Goal: Information Seeking & Learning: Compare options

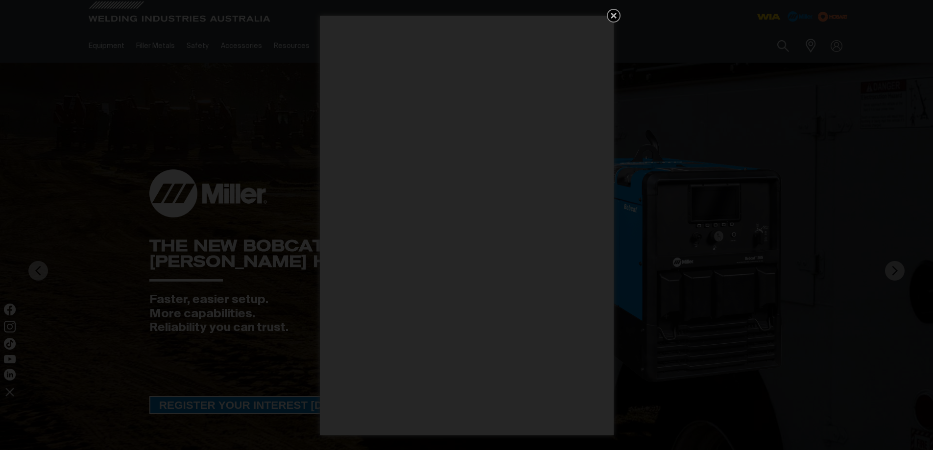
click at [618, 10] on icon "Get 5 WIA Welding Guides Free!" at bounding box center [614, 16] width 12 height 12
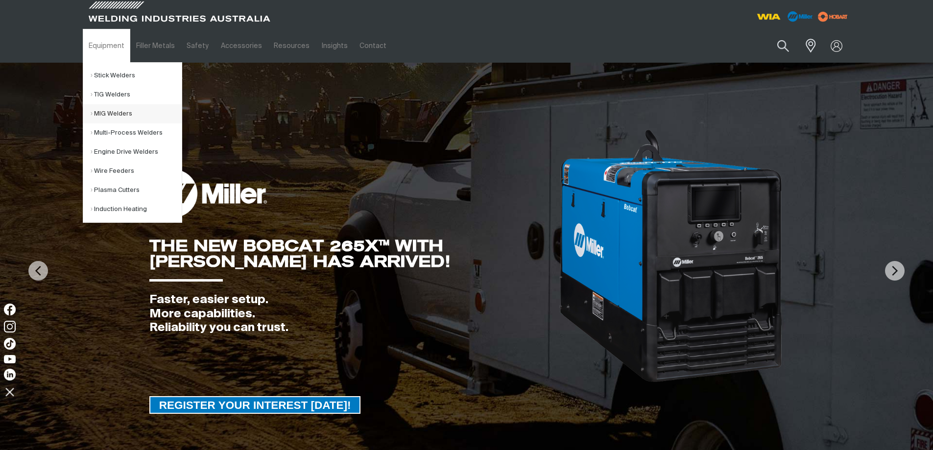
click at [107, 116] on link "MIG Welders" at bounding box center [136, 113] width 91 height 19
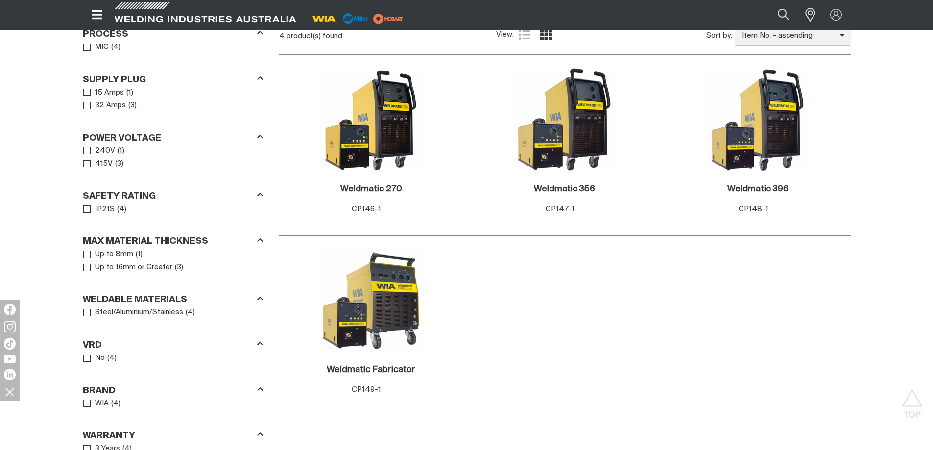
scroll to position [539, 0]
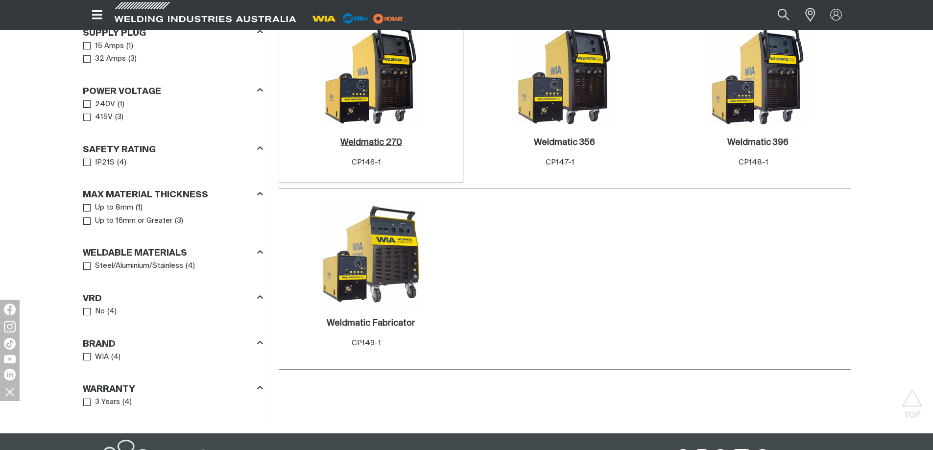
click at [373, 143] on h2 "Weldmatic 270 ." at bounding box center [371, 142] width 62 height 9
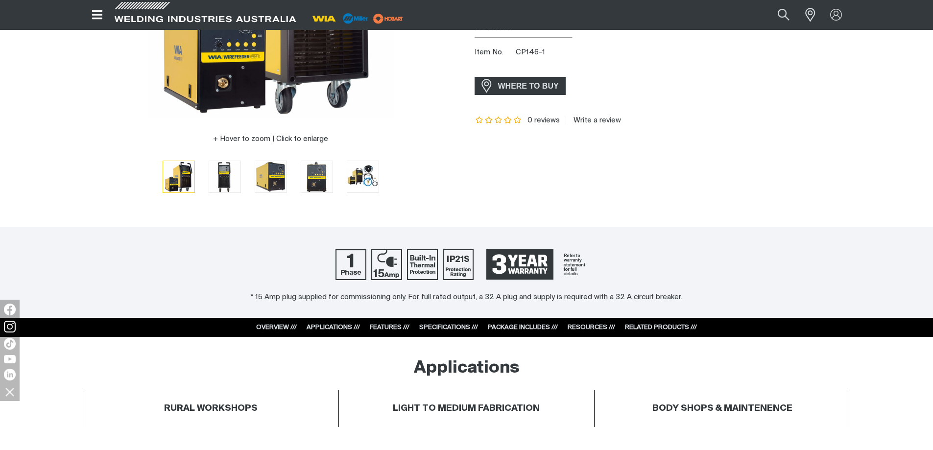
scroll to position [343, 0]
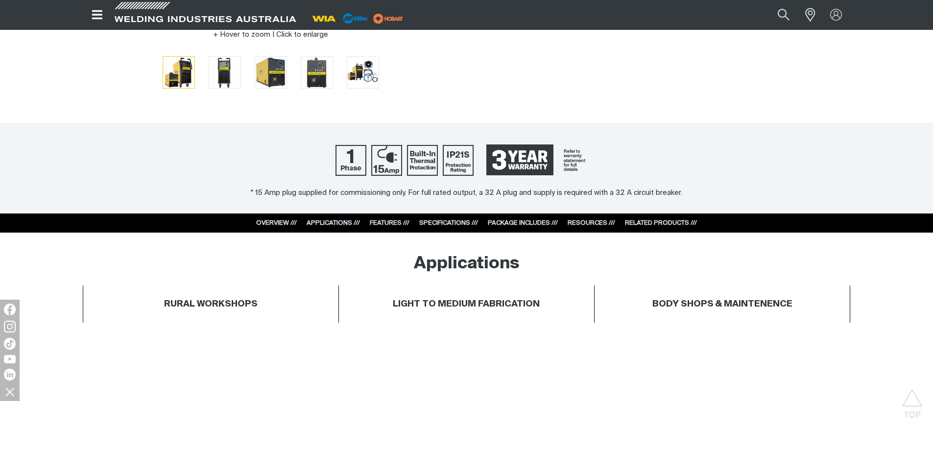
click at [441, 217] on div "OVERVIEW /// APPLICATIONS /// FEATURES /// SPECIFICATIONS /// PACKAGE INCLUDES …" at bounding box center [467, 224] width 460 height 20
click at [441, 219] on div "SPECIFICATIONS ///" at bounding box center [448, 223] width 59 height 10
click at [441, 221] on link "SPECIFICATIONS ///" at bounding box center [448, 223] width 59 height 6
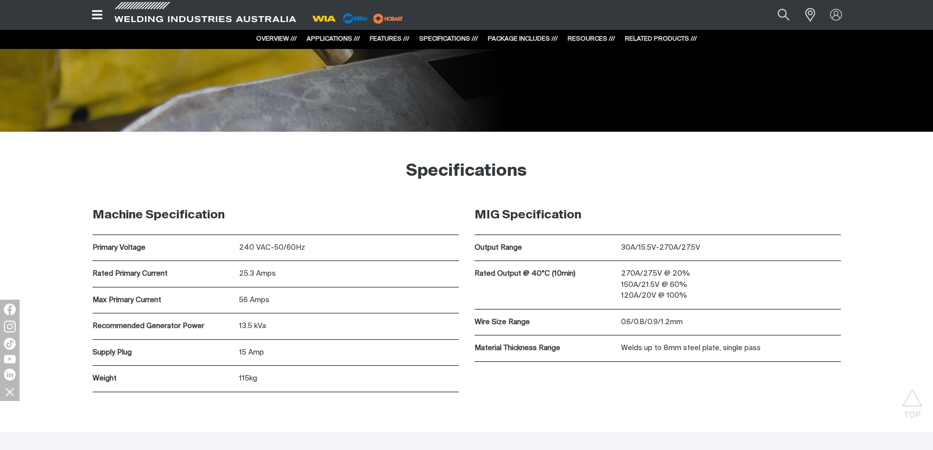
scroll to position [2676, 0]
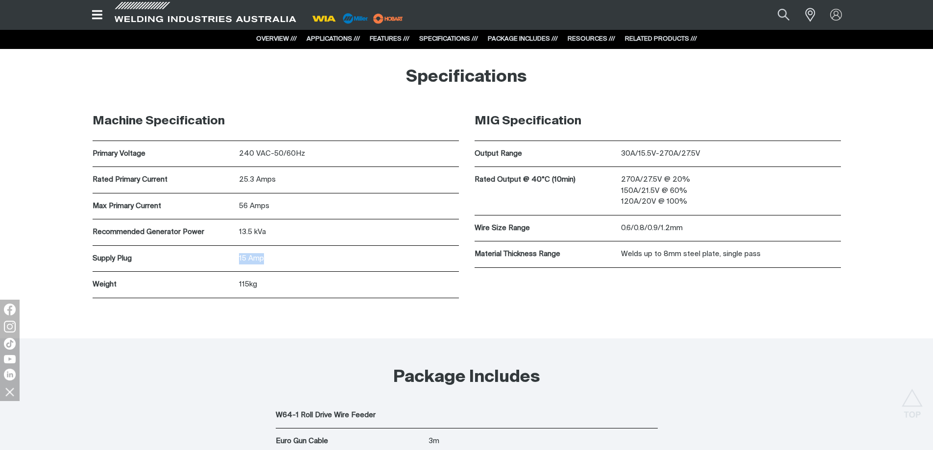
drag, startPoint x: 278, startPoint y: 251, endPoint x: 223, endPoint y: 259, distance: 54.9
click at [223, 259] on div "Supply Plug 15 Amp" at bounding box center [276, 259] width 366 height 26
click at [393, 223] on div "13.5 kVa" at bounding box center [349, 232] width 220 height 26
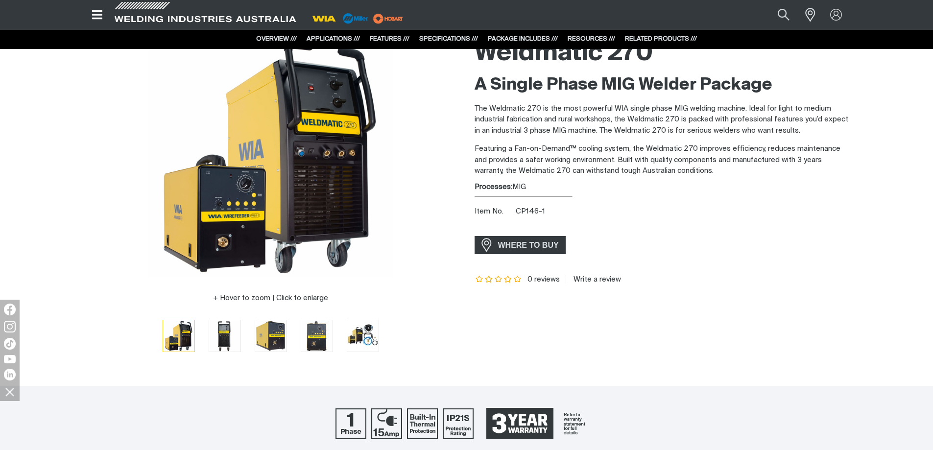
scroll to position [0, 0]
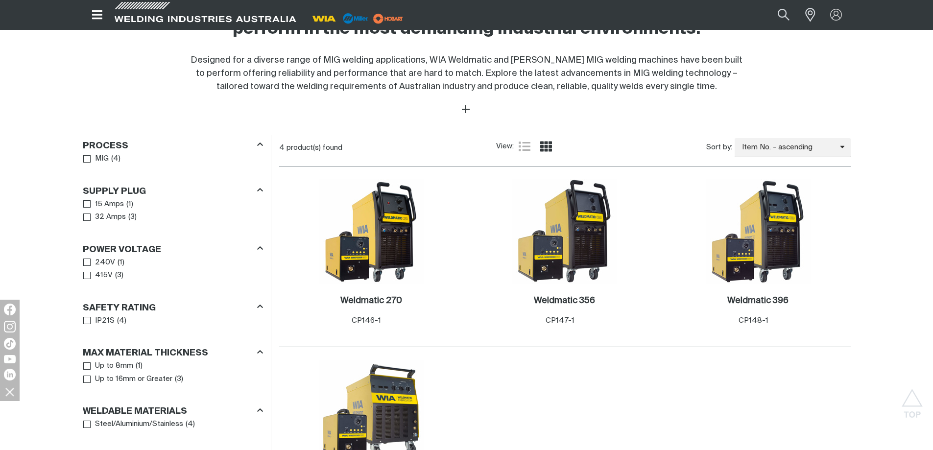
scroll to position [289, 0]
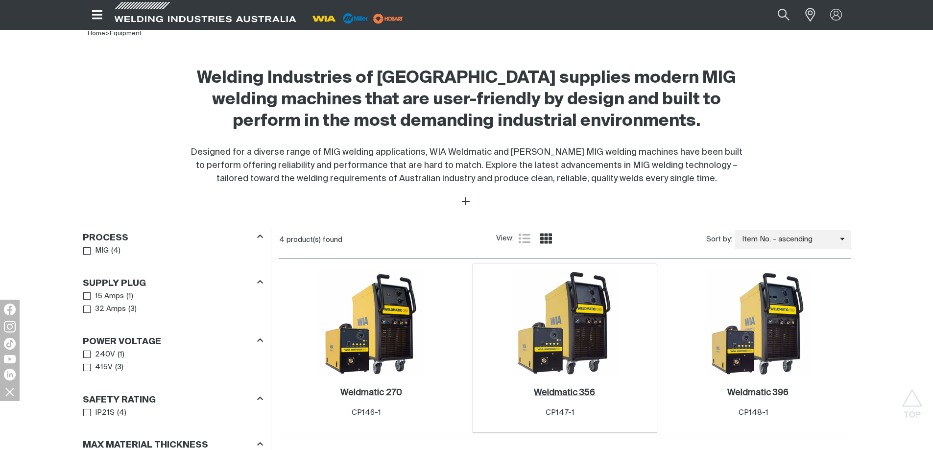
click at [573, 397] on h2 "Weldmatic 356 ." at bounding box center [564, 392] width 61 height 9
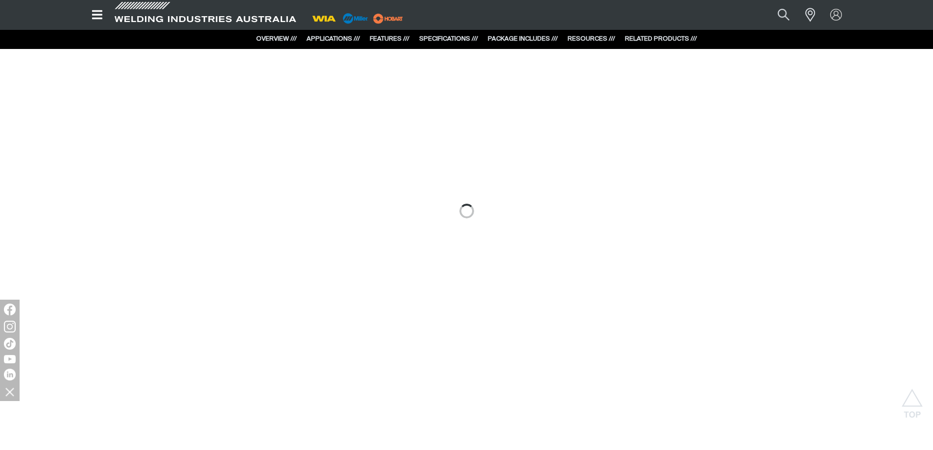
scroll to position [588, 0]
click at [451, 43] on div "SPECIFICATIONS ///" at bounding box center [448, 39] width 59 height 10
click at [449, 37] on link "SPECIFICATIONS ///" at bounding box center [448, 39] width 59 height 6
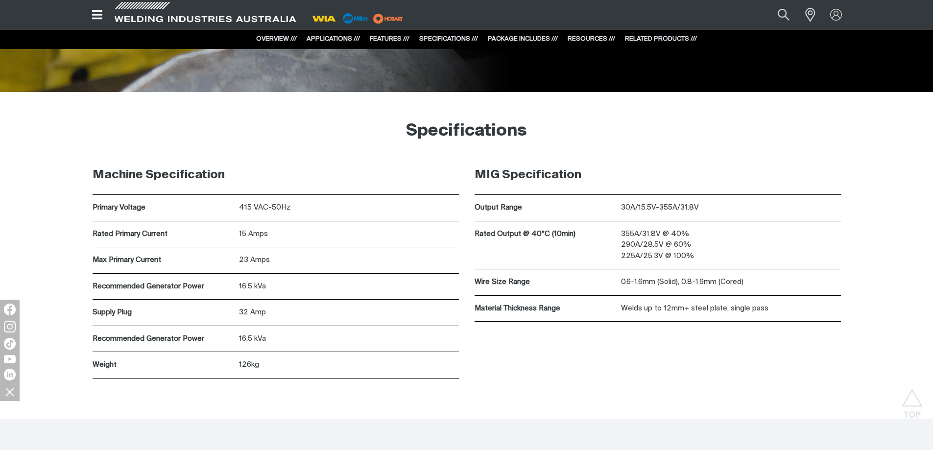
scroll to position [2663, 0]
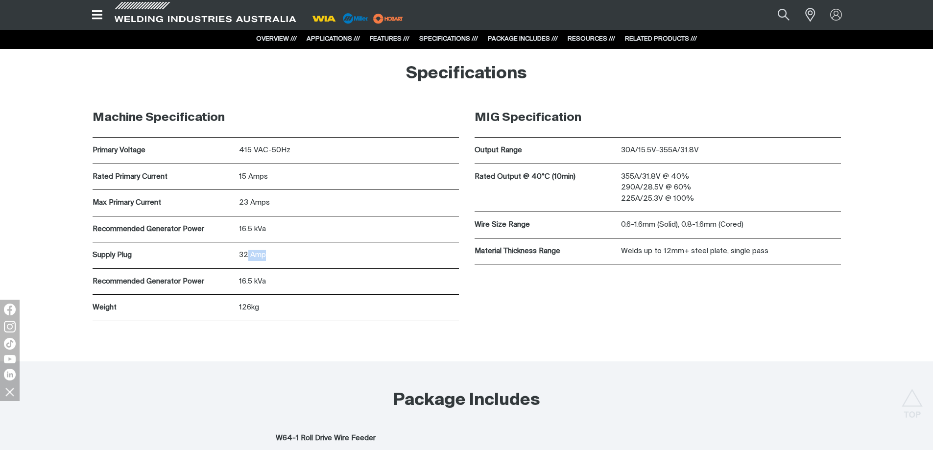
drag, startPoint x: 269, startPoint y: 259, endPoint x: 209, endPoint y: 258, distance: 59.8
click at [212, 259] on div "Supply Plug 32 Amp" at bounding box center [276, 255] width 366 height 26
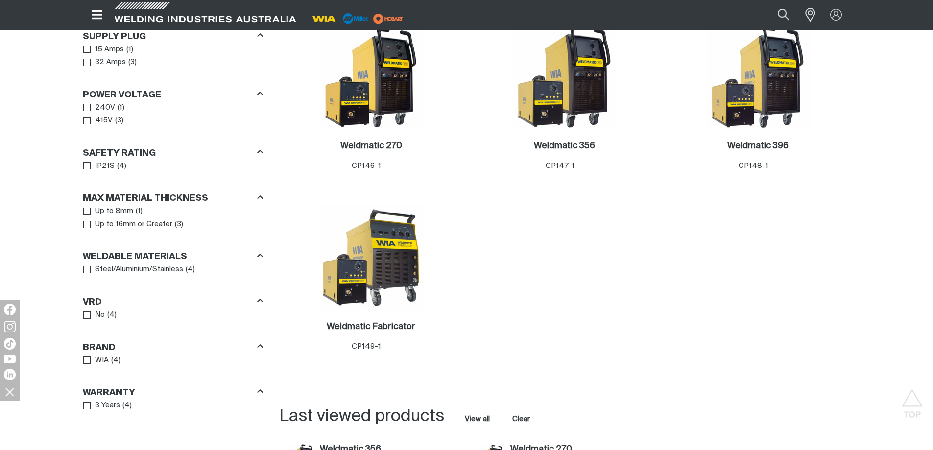
scroll to position [466, 0]
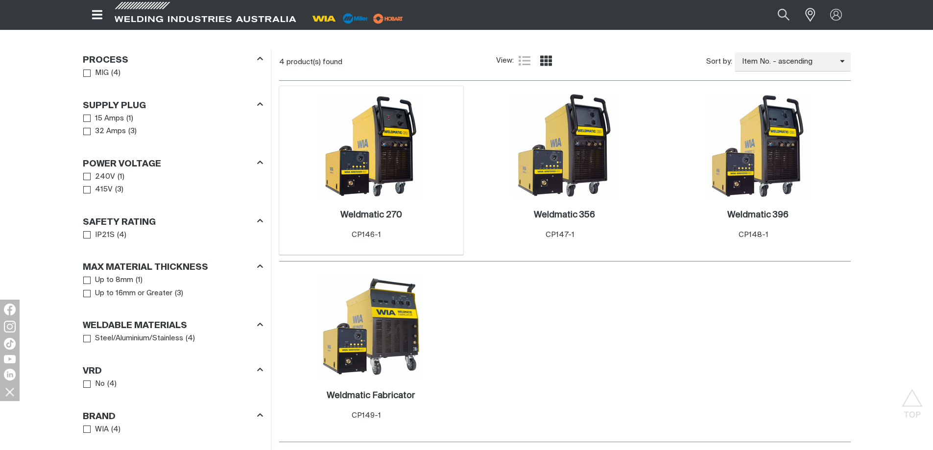
click at [386, 228] on div "Weldmatic 270 . Item No. CP146-1" at bounding box center [371, 225] width 62 height 31
click at [387, 221] on div "Weldmatic 270 . Item No. CP146-1" at bounding box center [371, 225] width 62 height 31
click at [387, 217] on h2 "Weldmatic 270 ." at bounding box center [371, 215] width 62 height 9
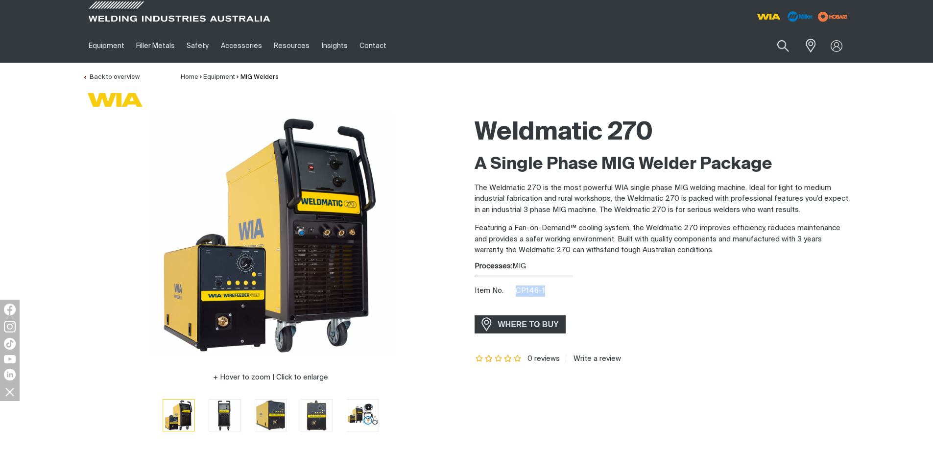
copy span "CP146-1"
drag, startPoint x: 554, startPoint y: 289, endPoint x: 517, endPoint y: 292, distance: 36.3
click at [517, 292] on div "Item No. CP146-1" at bounding box center [663, 291] width 376 height 11
